Goal: Task Accomplishment & Management: Manage account settings

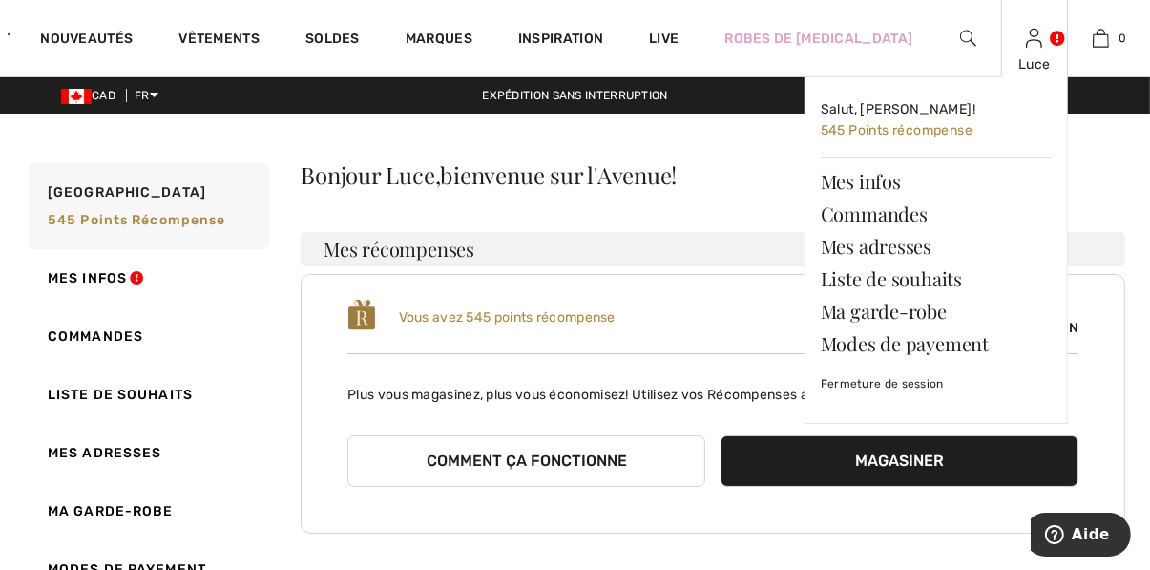
click at [1030, 43] on link at bounding box center [1034, 38] width 16 height 18
